Goal: Task Accomplishment & Management: Use online tool/utility

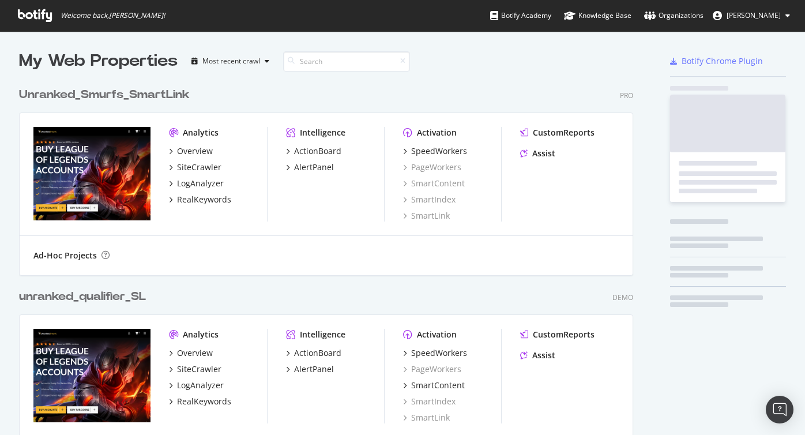
scroll to position [435, 805]
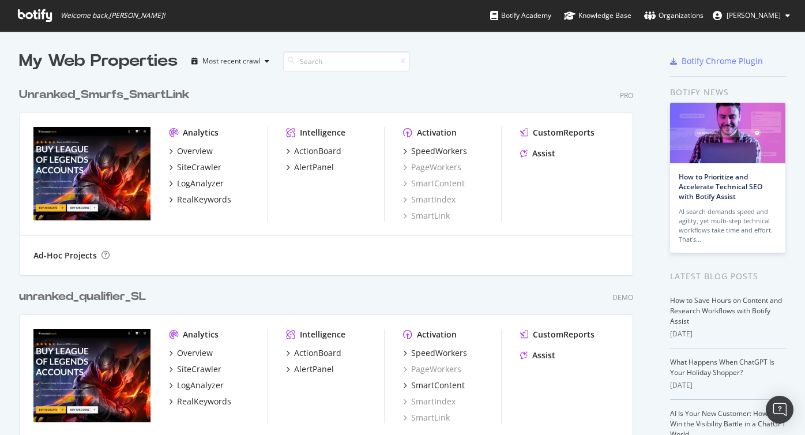
click at [509, 62] on div "My Web Properties Most recent crawl" at bounding box center [292, 61] width 546 height 23
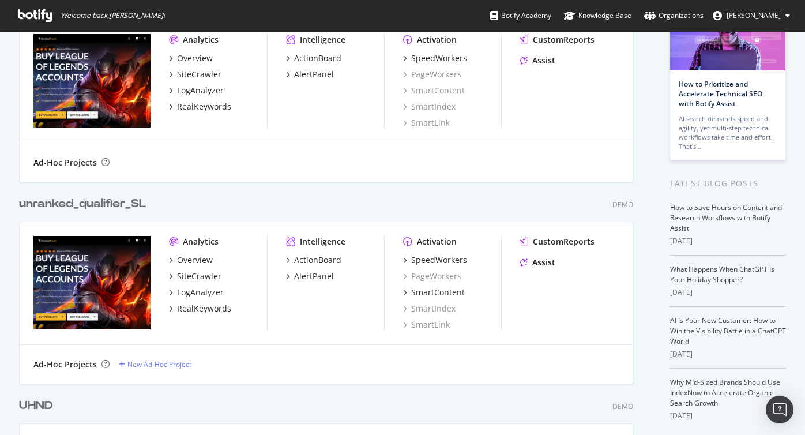
scroll to position [116, 0]
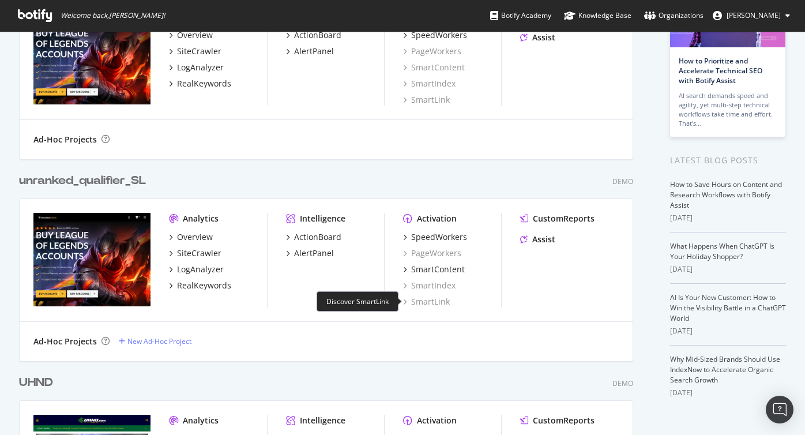
click at [419, 302] on div "SmartLink" at bounding box center [426, 302] width 47 height 12
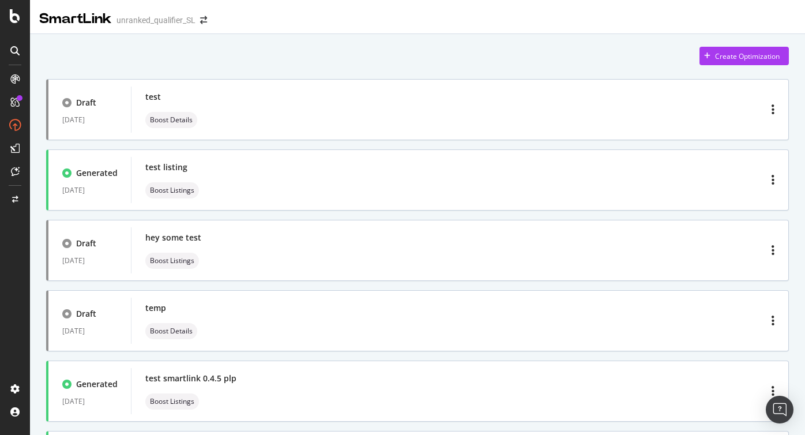
click at [349, 51] on div "Create Optimization" at bounding box center [417, 56] width 743 height 18
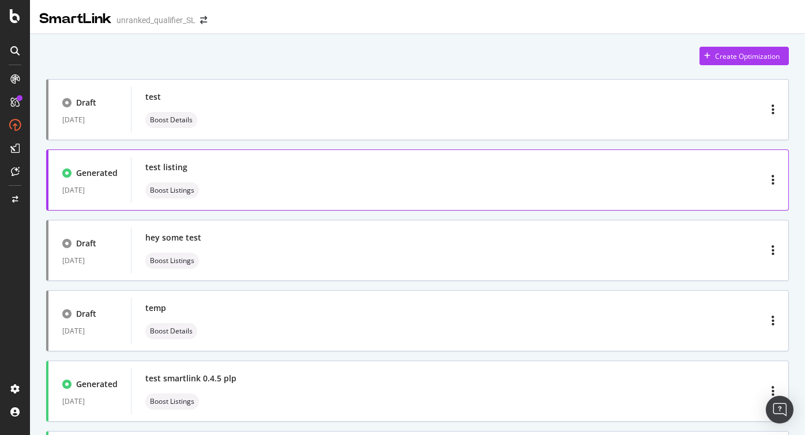
scroll to position [11, 0]
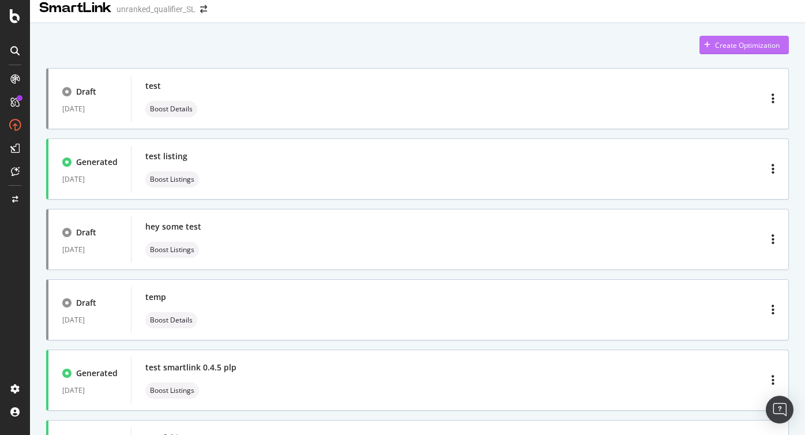
click at [720, 43] on div "Create Optimization" at bounding box center [747, 45] width 65 height 10
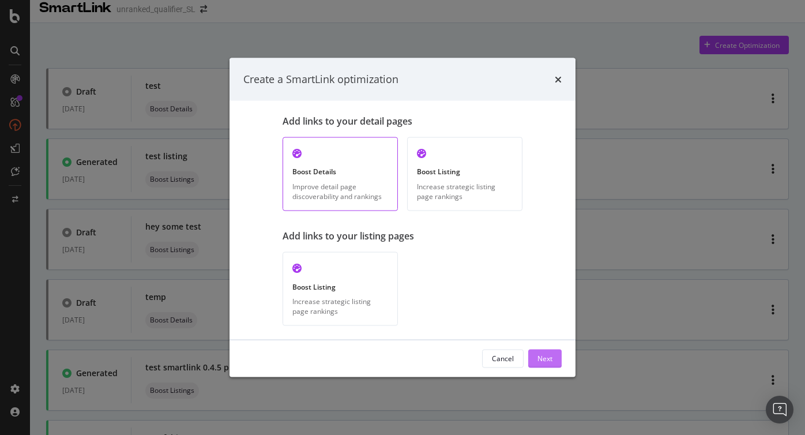
click at [543, 358] on div "Next" at bounding box center [544, 358] width 15 height 10
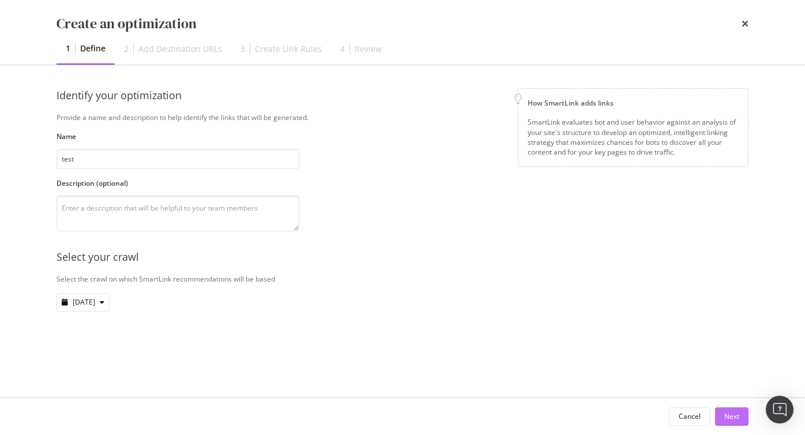
type input "test"
click at [733, 416] on div "Next" at bounding box center [731, 416] width 15 height 10
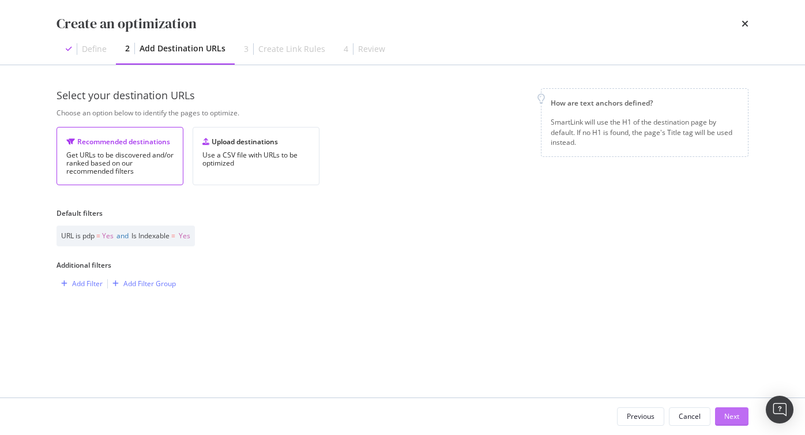
click at [730, 413] on div "Next" at bounding box center [731, 416] width 15 height 10
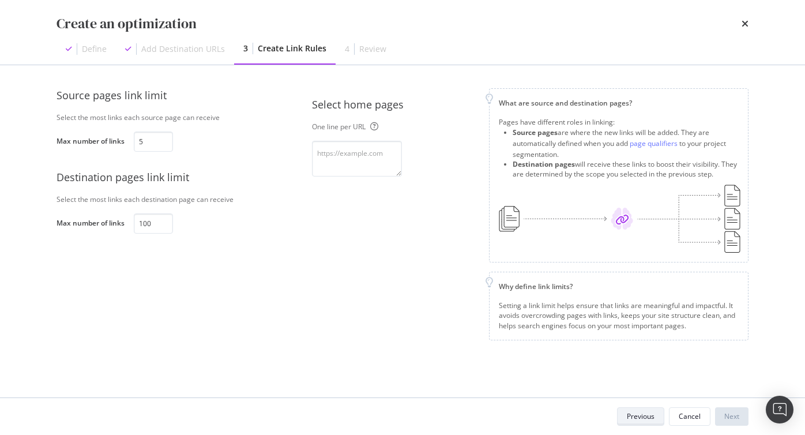
click at [651, 417] on div "Previous" at bounding box center [641, 416] width 28 height 10
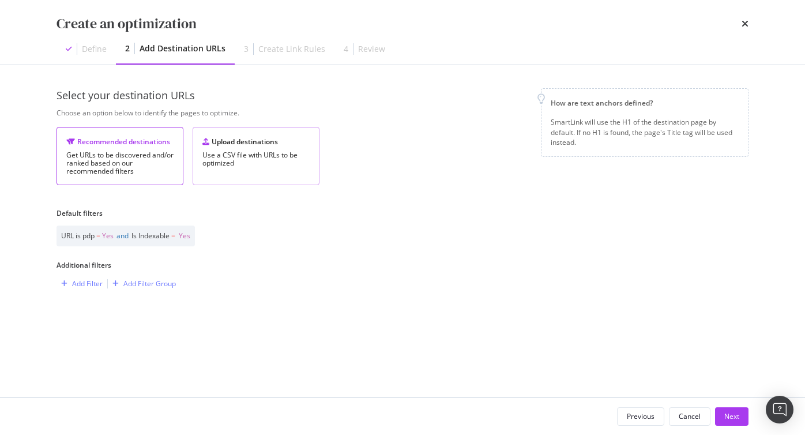
click at [277, 165] on div "Use a CSV file with URLs to be optimized" at bounding box center [255, 159] width 107 height 16
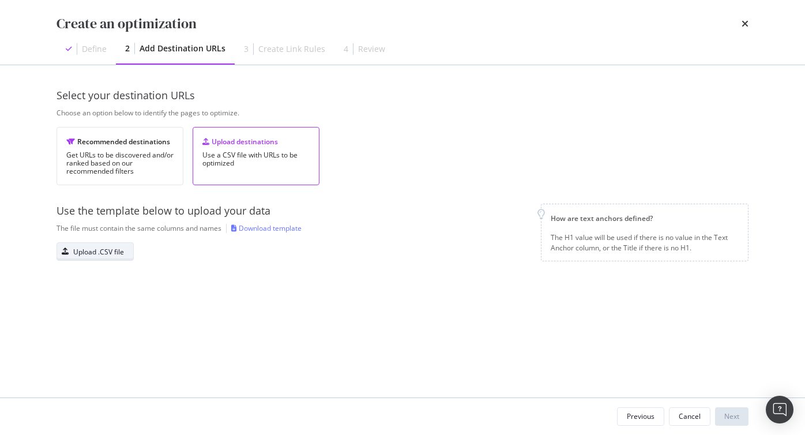
click at [94, 251] on div "Upload .CSV file" at bounding box center [98, 252] width 51 height 10
click at [717, 351] on div "Select your destination URLs Choose an option below to identify the pages to op…" at bounding box center [402, 231] width 692 height 286
click at [737, 416] on div "Next" at bounding box center [731, 416] width 15 height 10
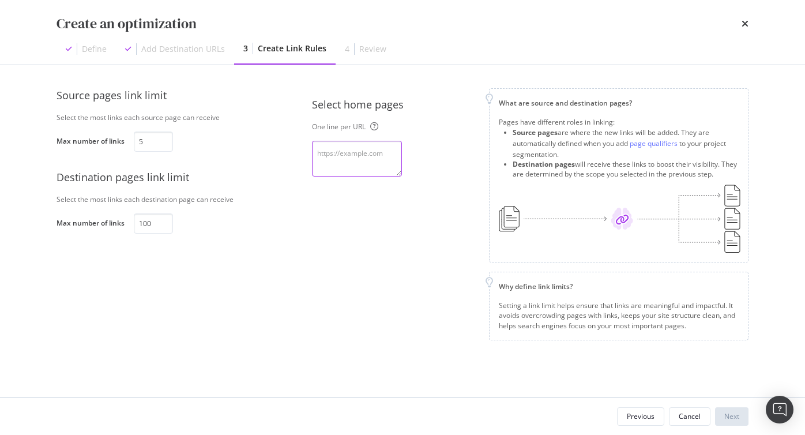
click at [321, 155] on textarea "modal" at bounding box center [357, 159] width 90 height 36
type textarea "[URL][DOMAIN_NAME]"
click at [727, 413] on div "Next" at bounding box center [731, 416] width 15 height 10
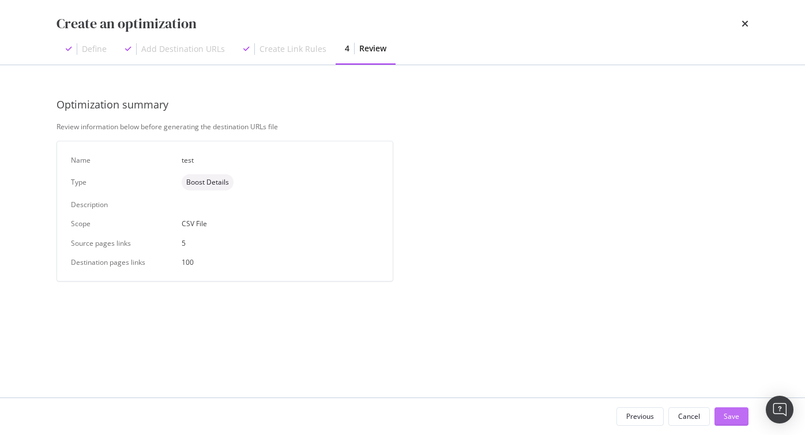
click at [734, 417] on div "Save" at bounding box center [732, 416] width 16 height 10
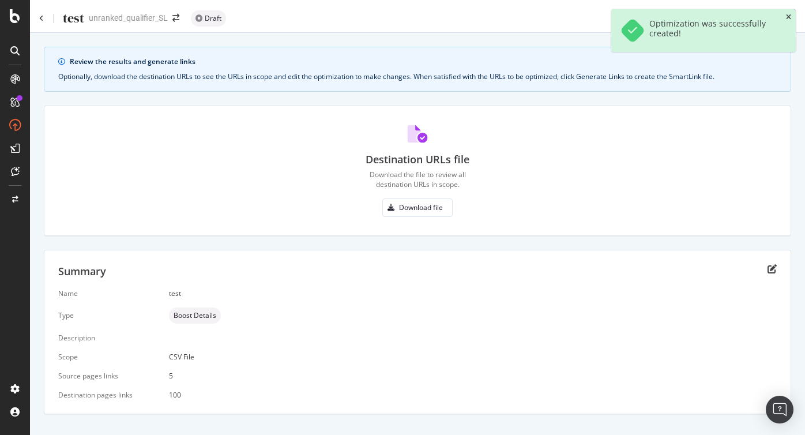
click at [788, 17] on icon "close toast" at bounding box center [788, 17] width 5 height 7
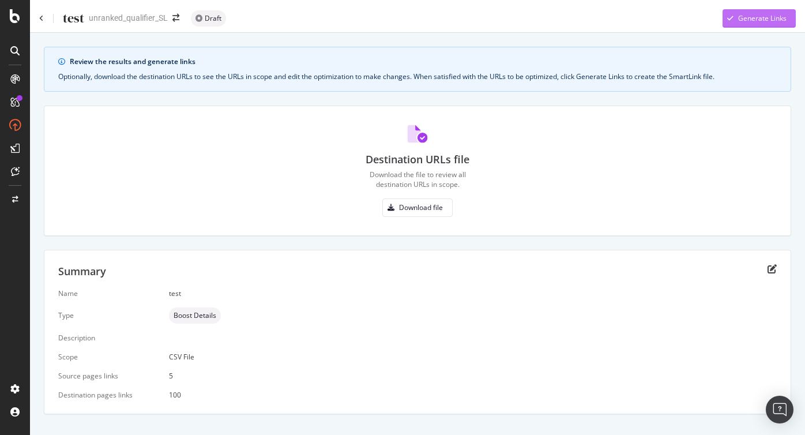
click at [739, 18] on div "Generate Links" at bounding box center [762, 18] width 48 height 10
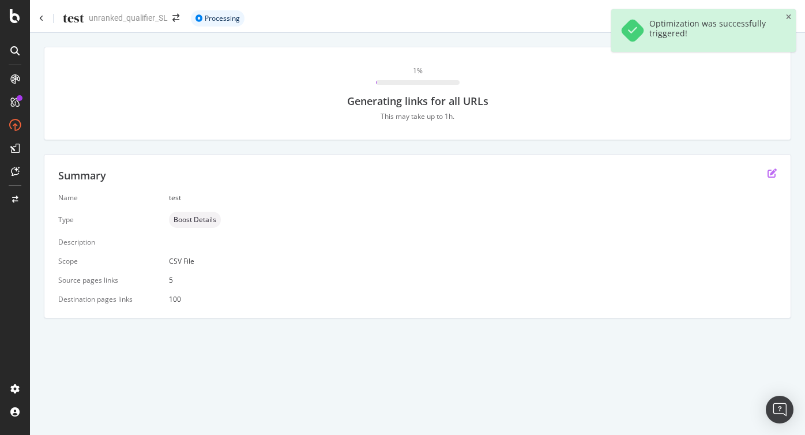
click at [772, 172] on icon "edit" at bounding box center [771, 172] width 9 height 9
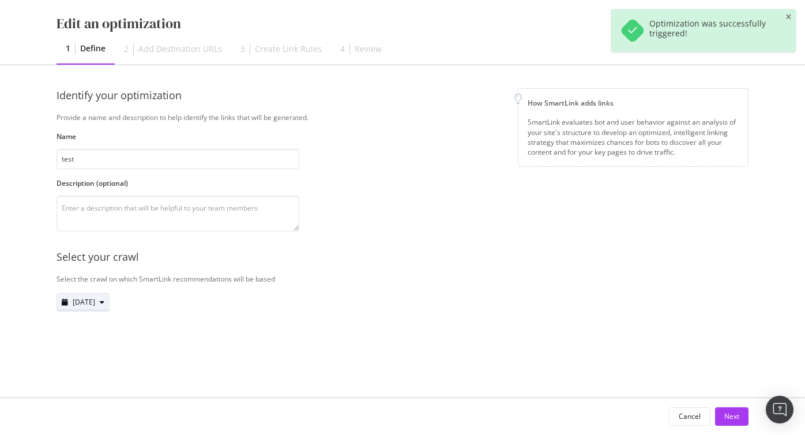
click at [95, 302] on span "[DATE]" at bounding box center [84, 302] width 22 height 10
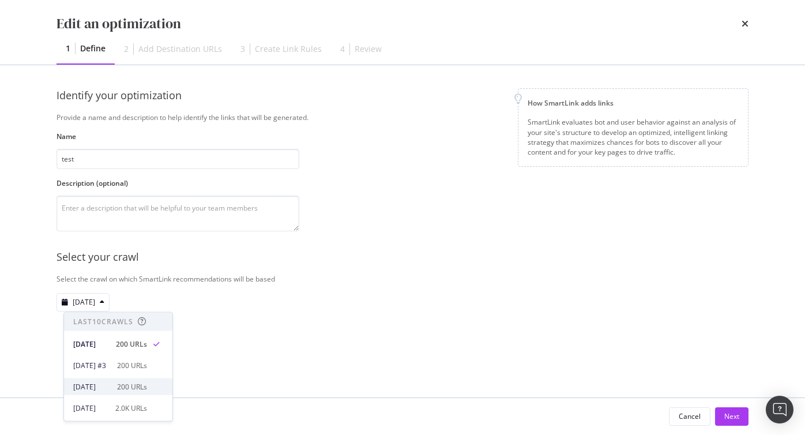
click at [105, 386] on div "[DATE]" at bounding box center [91, 386] width 37 height 10
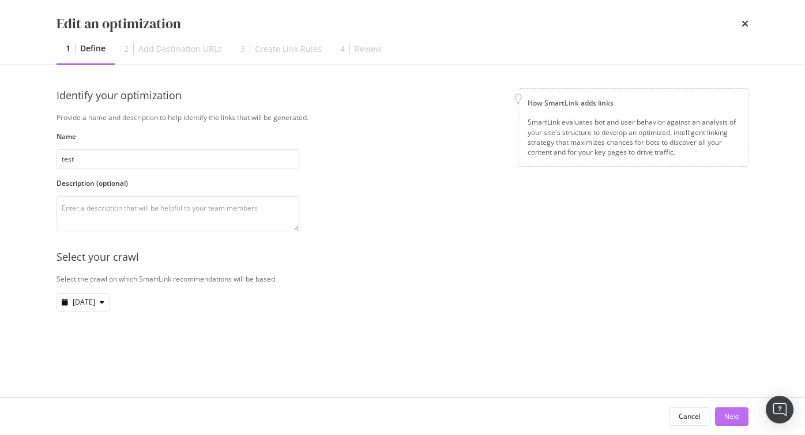
click at [733, 419] on div "Next" at bounding box center [731, 416] width 15 height 10
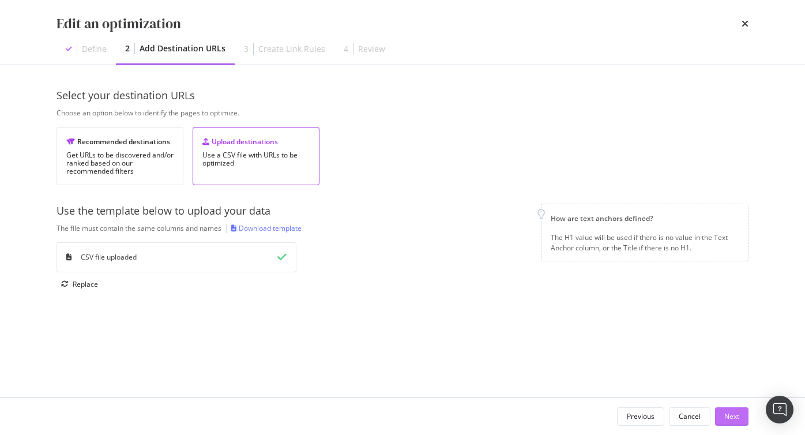
click at [732, 412] on div "Next" at bounding box center [731, 416] width 15 height 10
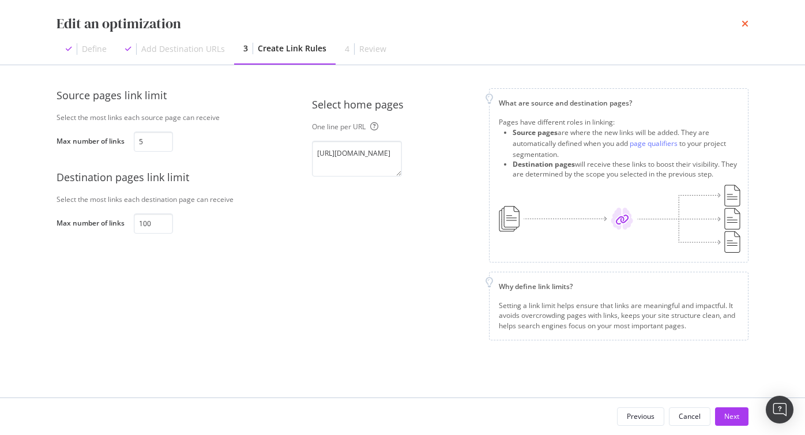
click at [745, 21] on icon "times" at bounding box center [744, 23] width 7 height 9
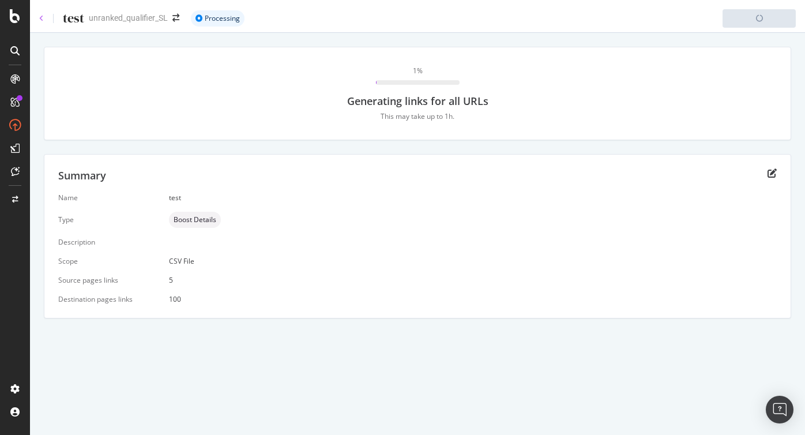
click at [42, 20] on icon at bounding box center [41, 18] width 5 height 7
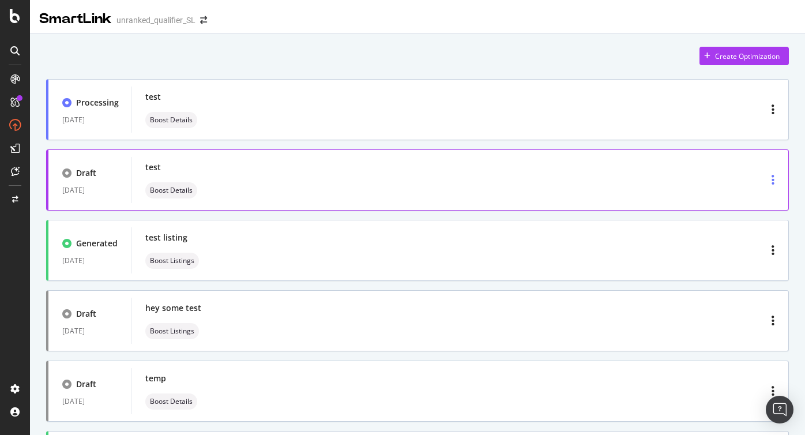
click at [772, 181] on icon "button" at bounding box center [772, 180] width 3 height 12
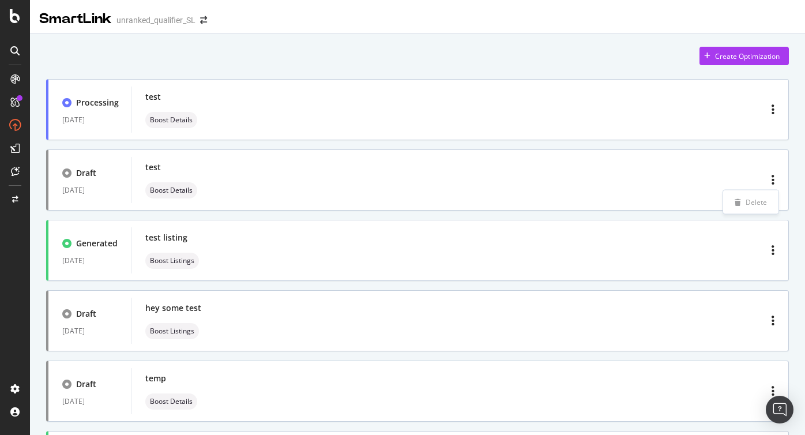
click at [749, 201] on div "Delete" at bounding box center [755, 202] width 21 height 10
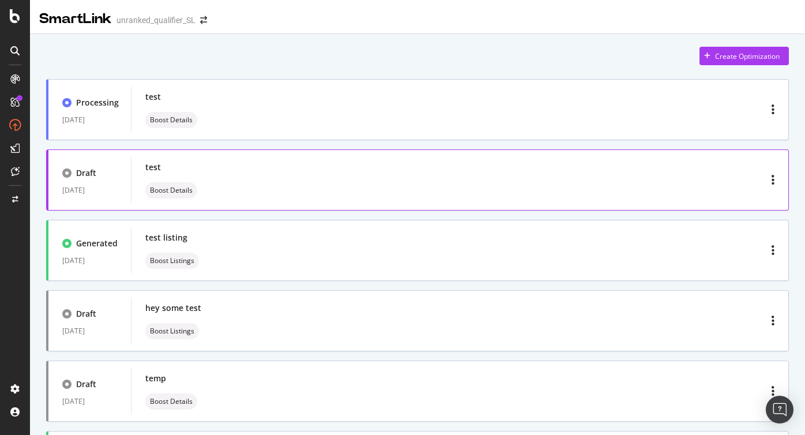
click at [673, 184] on div "test Boost Details" at bounding box center [459, 179] width 629 height 37
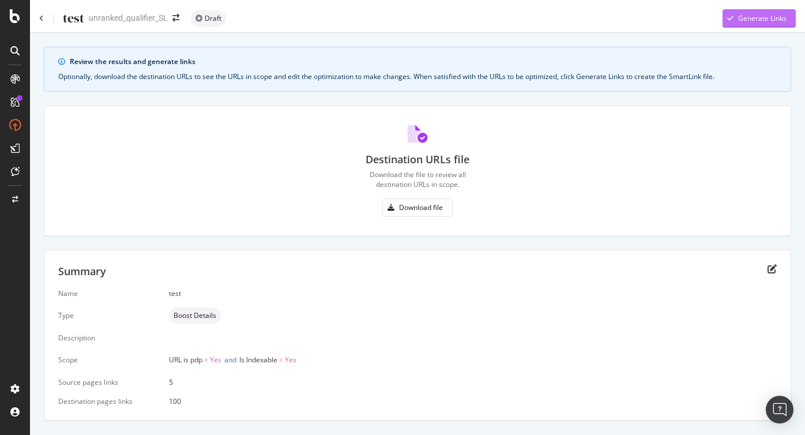
click at [741, 18] on div "Generate Links" at bounding box center [762, 18] width 48 height 10
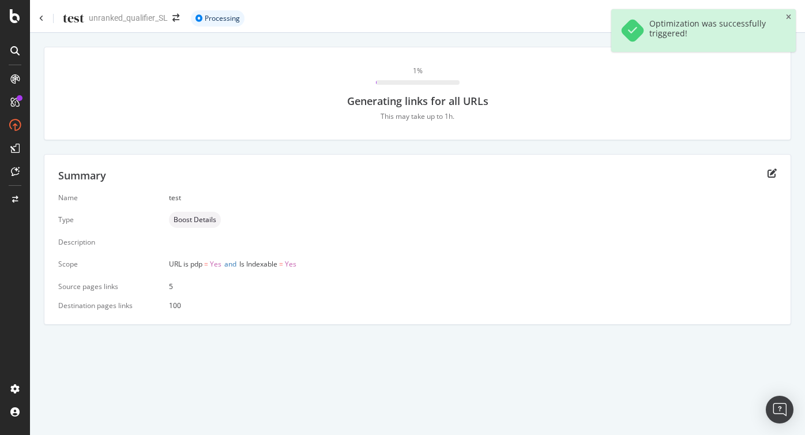
click at [38, 17] on div "test unranked_qualifier_SL Processing Generate Links" at bounding box center [417, 14] width 775 height 28
click at [42, 18] on icon at bounding box center [41, 18] width 5 height 7
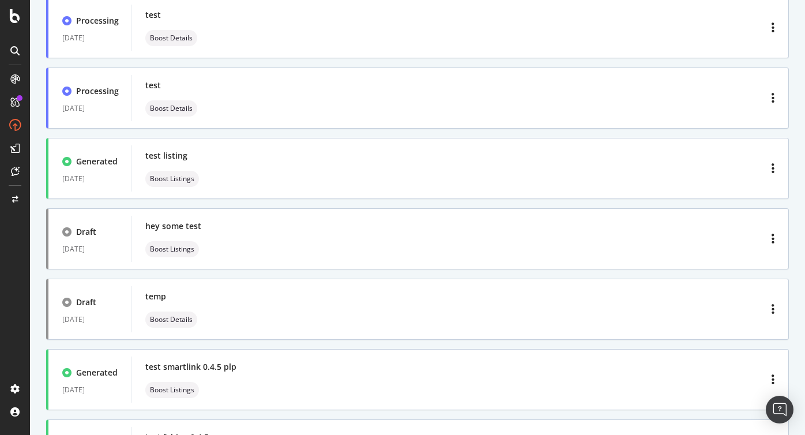
scroll to position [89, 0]
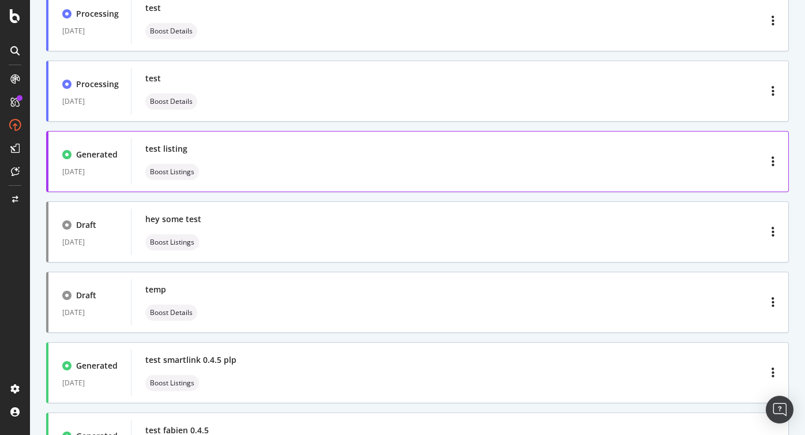
click at [650, 149] on div "test listing Boost Listings" at bounding box center [459, 161] width 629 height 37
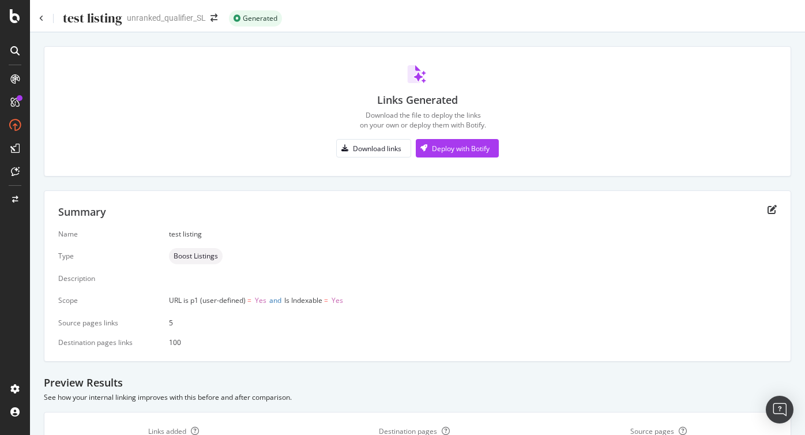
click at [552, 137] on div "Links Generated Download the file to deploy the links on your own or deploy the…" at bounding box center [417, 111] width 718 height 92
click at [488, 149] on div "Deploy with Botify" at bounding box center [461, 149] width 58 height 10
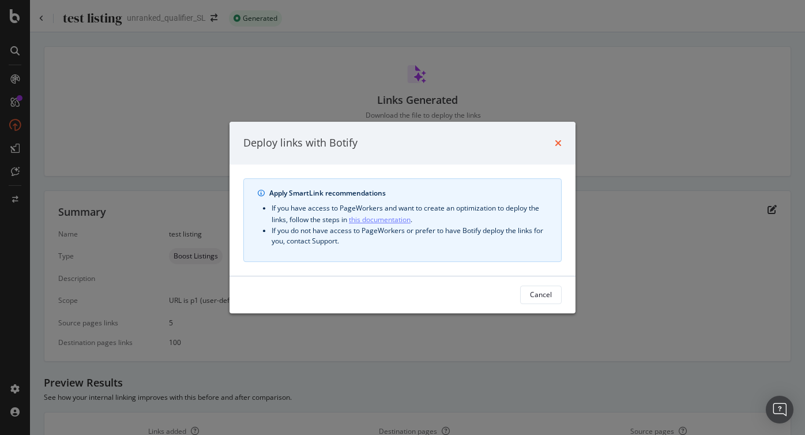
click at [558, 142] on icon "times" at bounding box center [558, 142] width 7 height 9
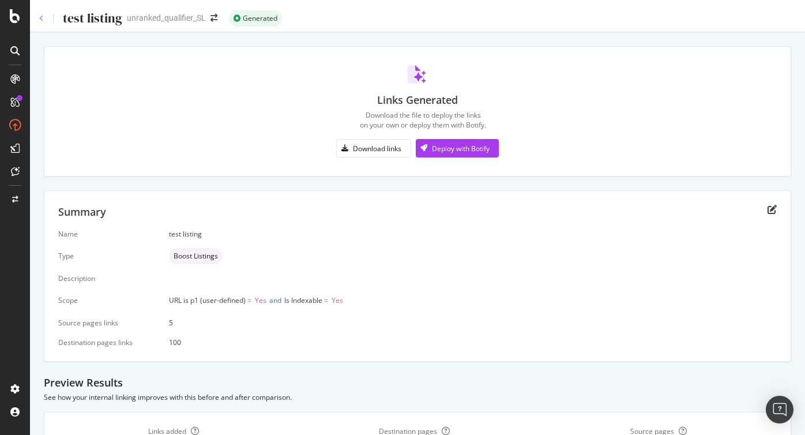
click at [41, 17] on icon at bounding box center [41, 18] width 5 height 7
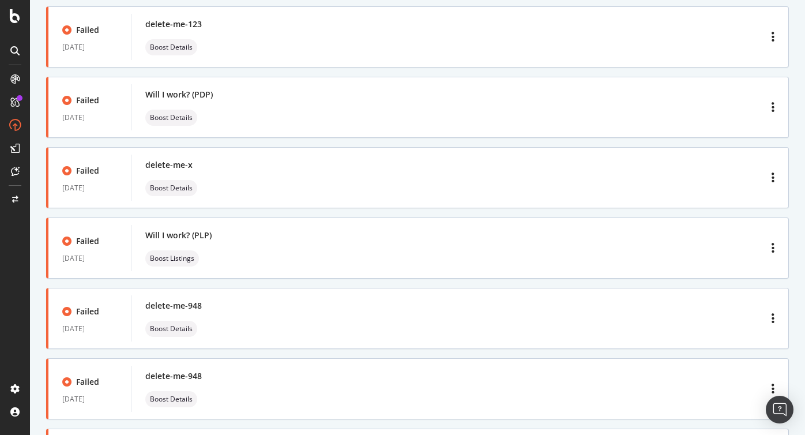
scroll to position [4529, 0]
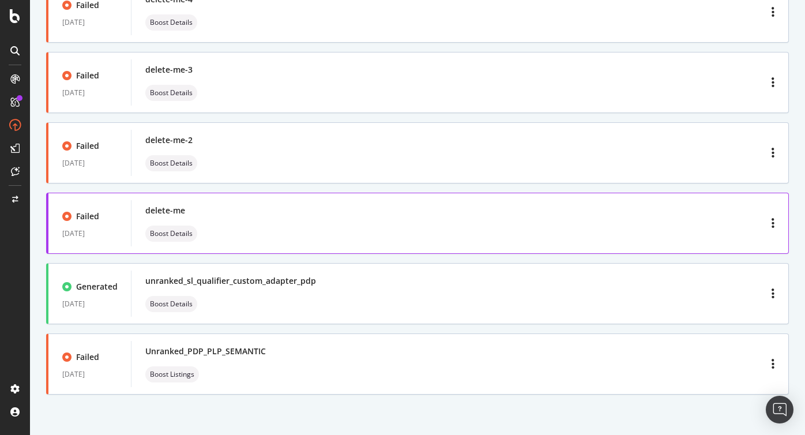
click at [301, 235] on div "delete-me Boost Details" at bounding box center [459, 223] width 629 height 37
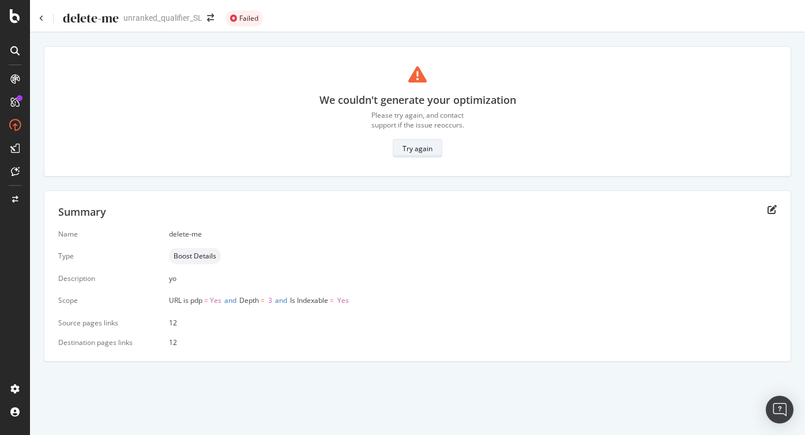
click at [420, 147] on div "Try again" at bounding box center [417, 149] width 30 height 10
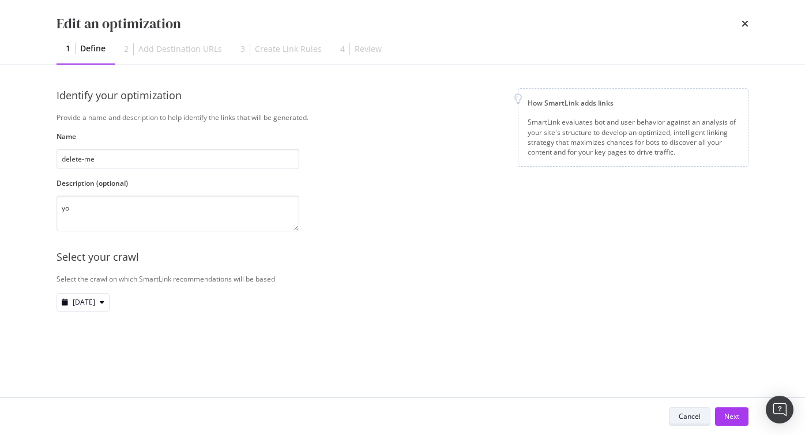
click at [698, 413] on div "Cancel" at bounding box center [690, 416] width 22 height 10
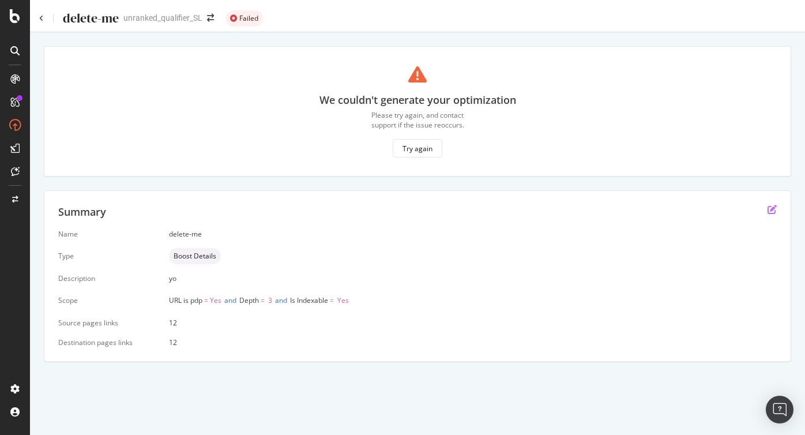
click at [772, 213] on icon "edit" at bounding box center [771, 209] width 9 height 9
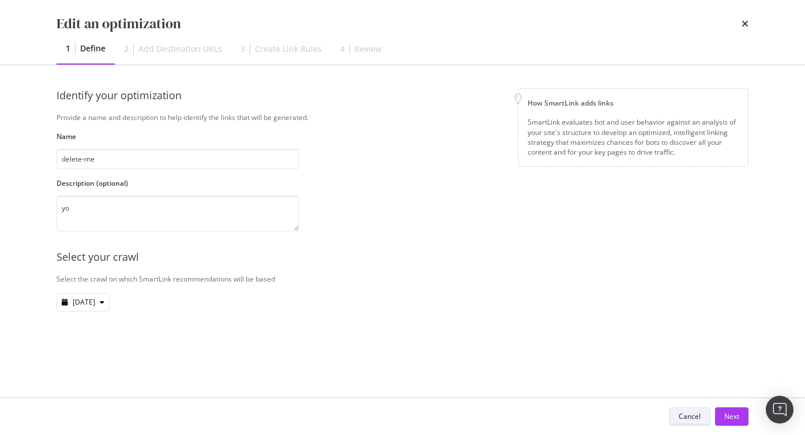
click at [689, 419] on div "Cancel" at bounding box center [690, 416] width 22 height 10
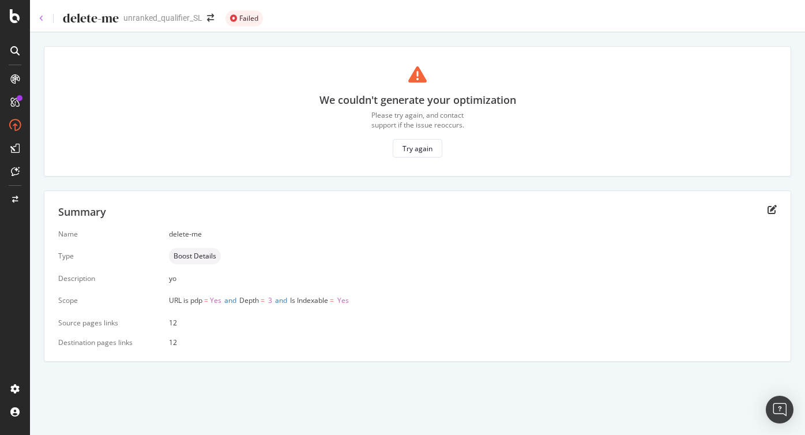
click at [41, 17] on icon at bounding box center [41, 18] width 5 height 7
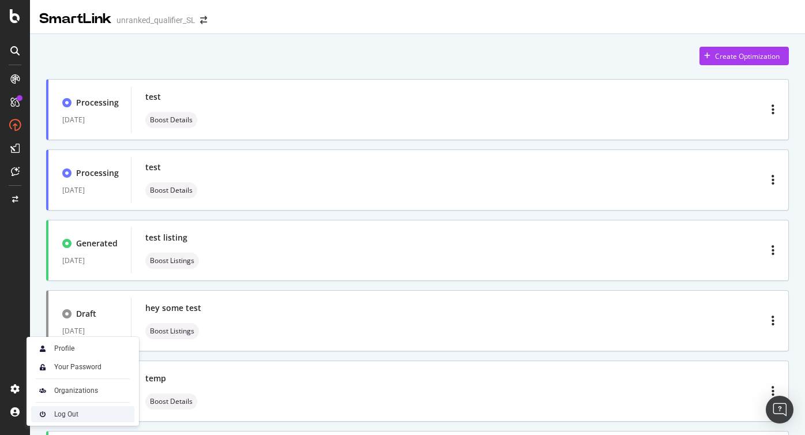
click at [61, 413] on div "Log Out" at bounding box center [66, 413] width 24 height 9
